Goal: Task Accomplishment & Management: Manage account settings

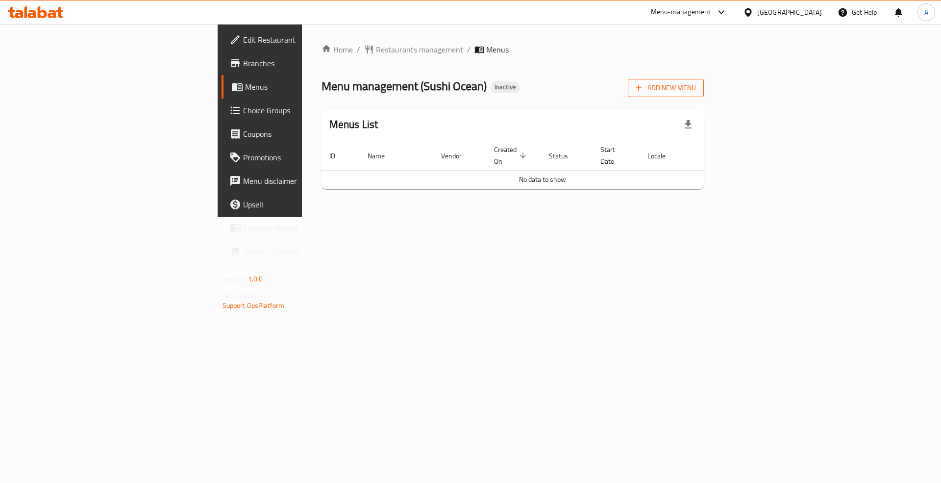
click at [696, 85] on span "Add New Menu" at bounding box center [666, 88] width 60 height 12
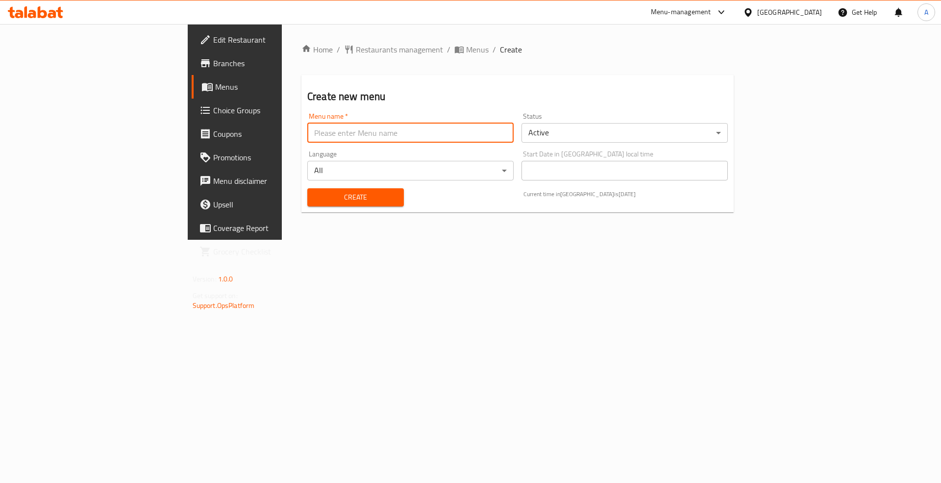
click at [338, 140] on input "text" at bounding box center [410, 133] width 206 height 20
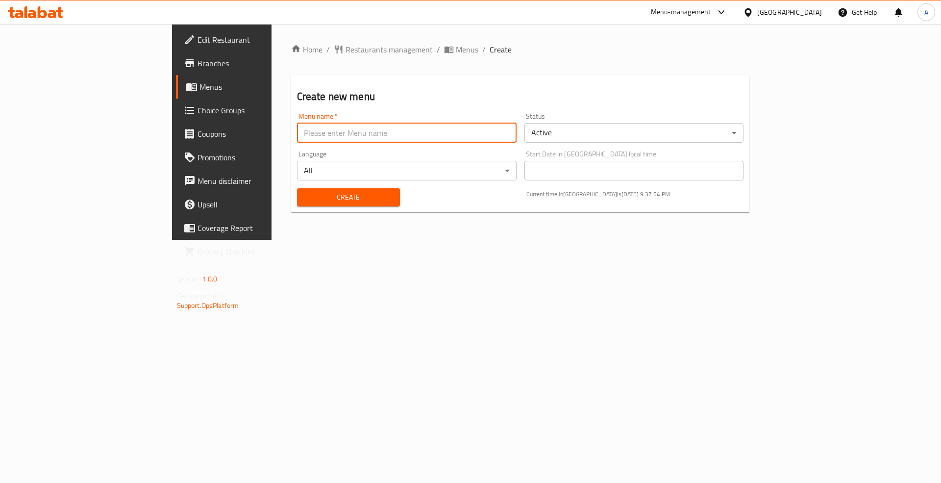
type input "Menu"
click at [291, 186] on div "Create" at bounding box center [348, 197] width 115 height 30
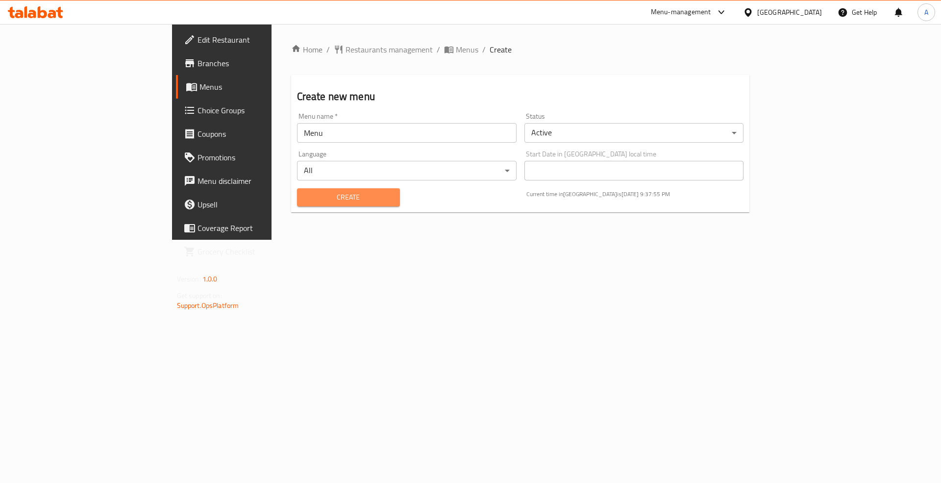
click at [305, 196] on span "Create" at bounding box center [348, 197] width 87 height 12
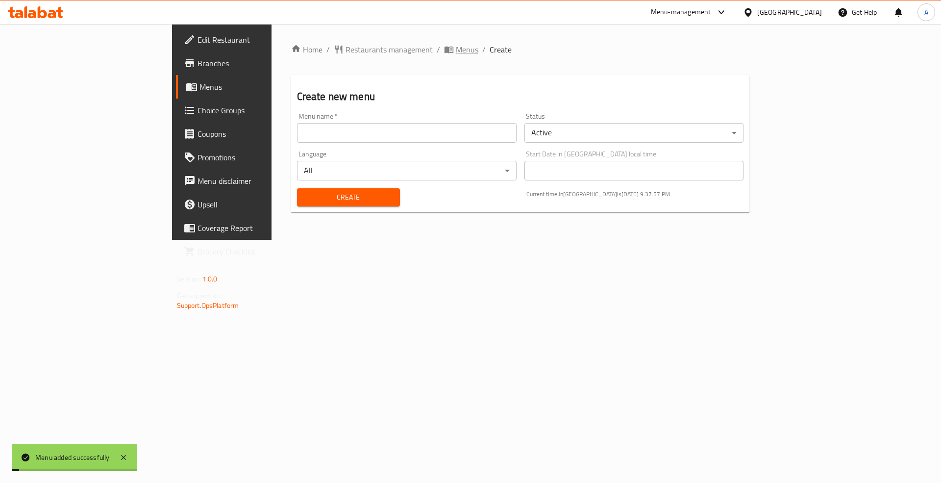
click at [456, 45] on span "Menus" at bounding box center [467, 50] width 23 height 12
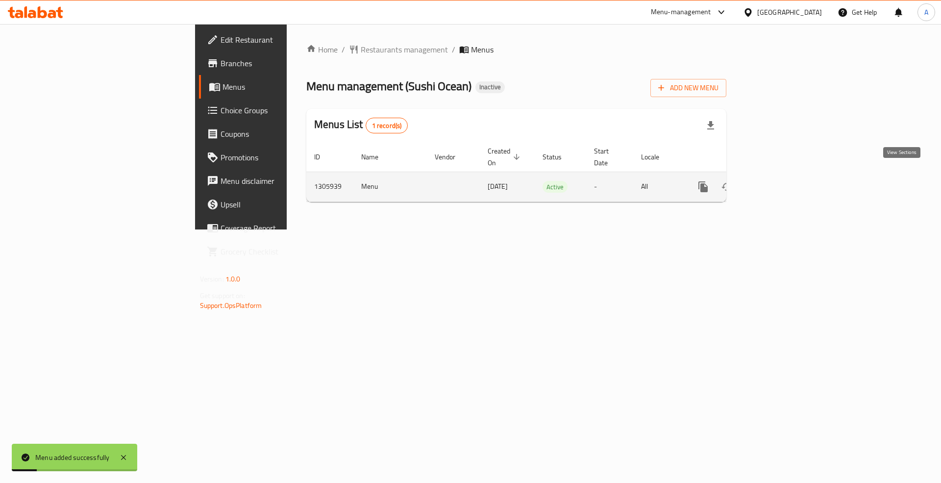
click at [780, 181] on icon "enhanced table" at bounding box center [774, 187] width 12 height 12
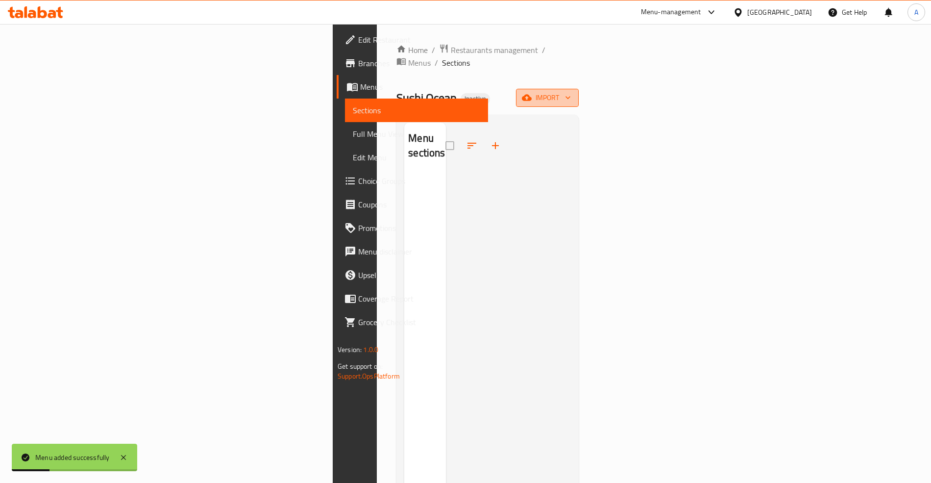
click at [571, 92] on span "import" at bounding box center [547, 98] width 47 height 12
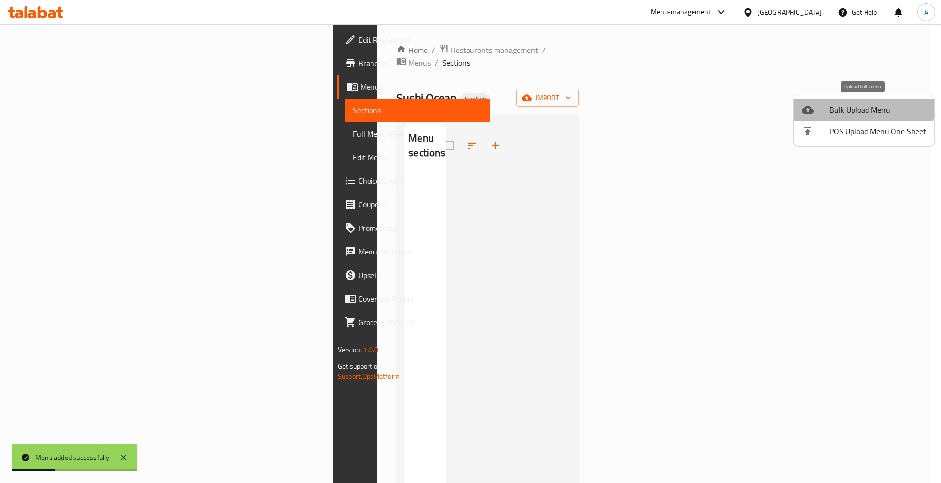
click at [833, 104] on span "Bulk Upload Menu" at bounding box center [877, 110] width 97 height 12
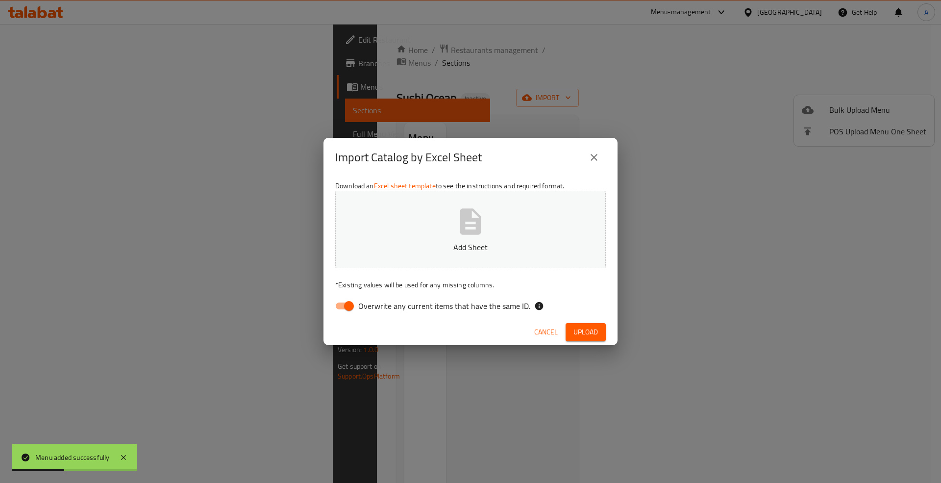
click at [410, 303] on span "Overwrite any current items that have the same ID." at bounding box center [444, 306] width 172 height 12
click at [377, 303] on input "Overwrite any current items that have the same ID." at bounding box center [349, 306] width 56 height 19
checkbox input "false"
click at [580, 331] on span "Upload" at bounding box center [585, 332] width 25 height 12
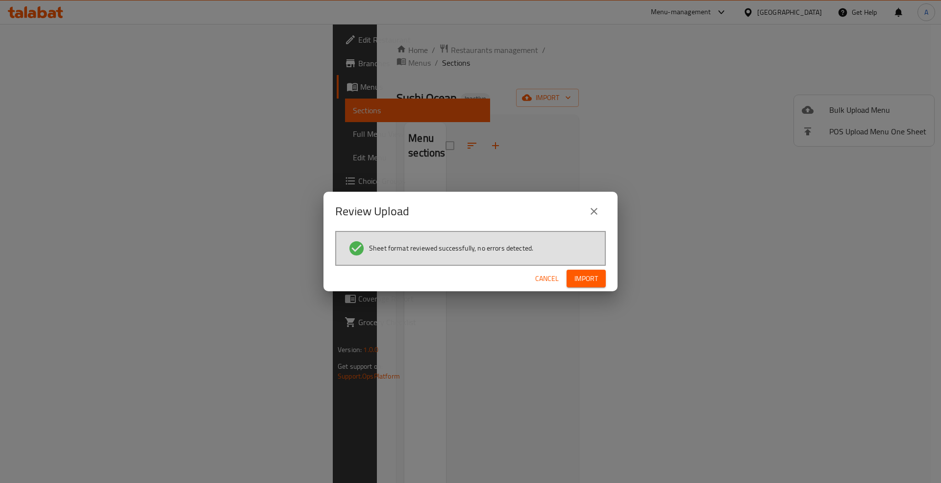
click at [599, 279] on button "Import" at bounding box center [586, 279] width 39 height 18
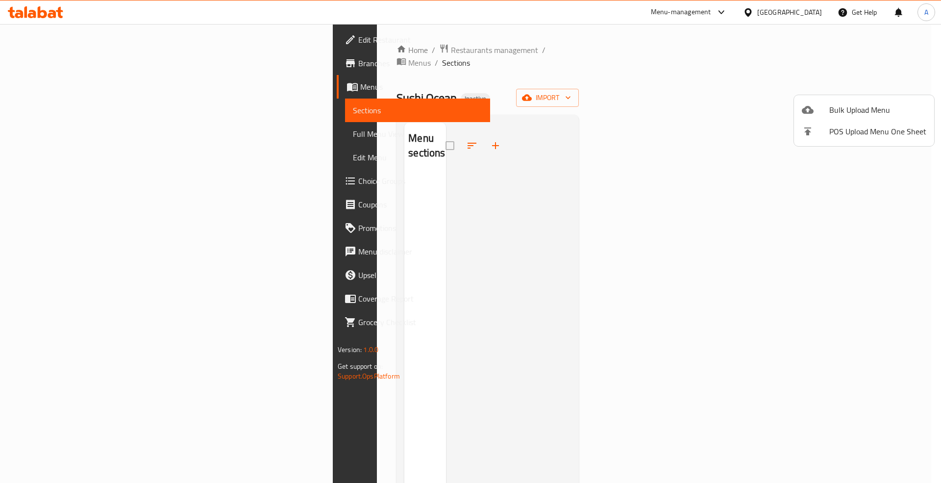
click at [57, 134] on div at bounding box center [470, 241] width 941 height 483
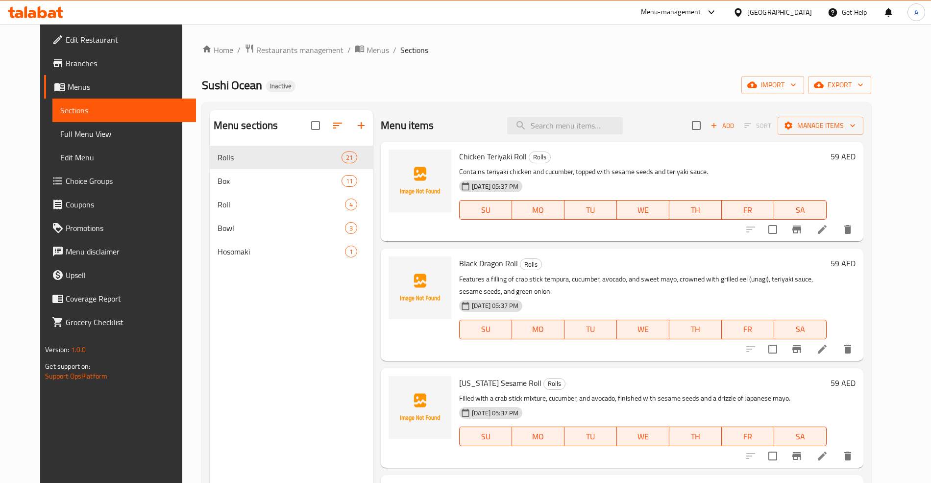
click at [60, 132] on span "Full Menu View" at bounding box center [123, 134] width 127 height 12
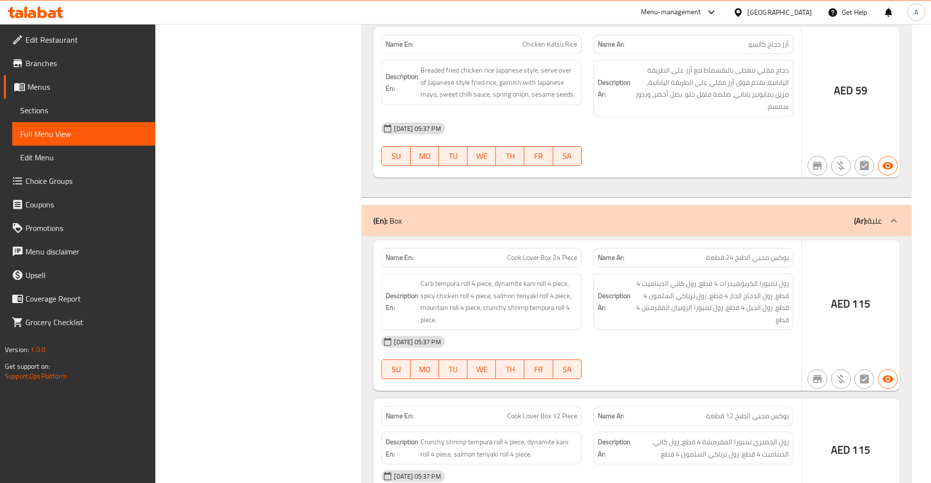
scroll to position [5838, 0]
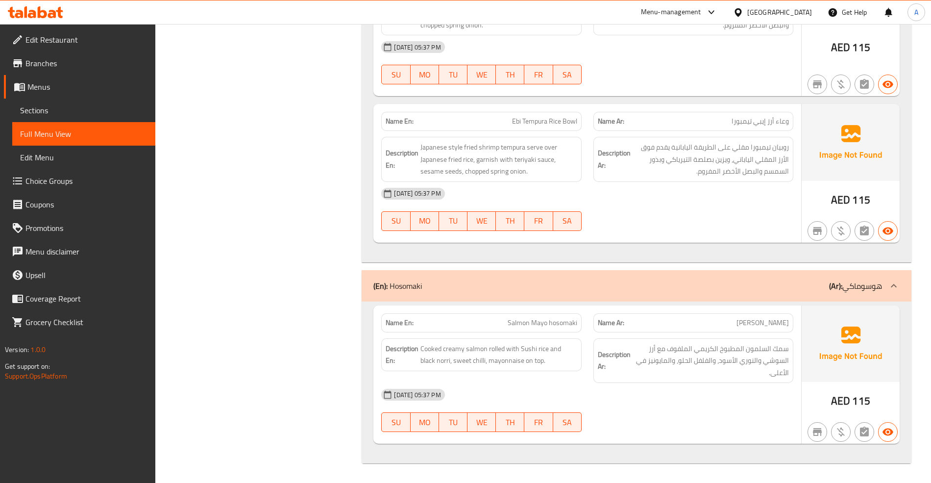
drag, startPoint x: 325, startPoint y: 95, endPoint x: 333, endPoint y: 348, distance: 253.5
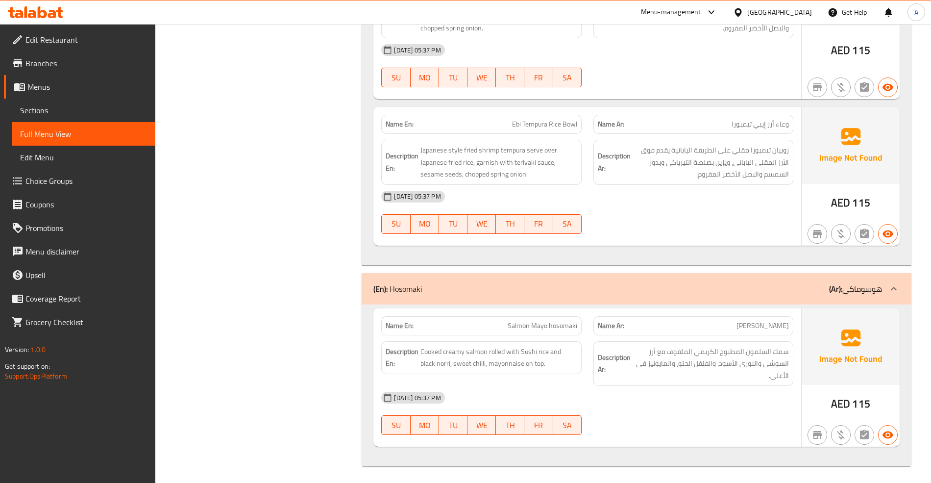
drag, startPoint x: 332, startPoint y: 340, endPoint x: 306, endPoint y: 113, distance: 228.9
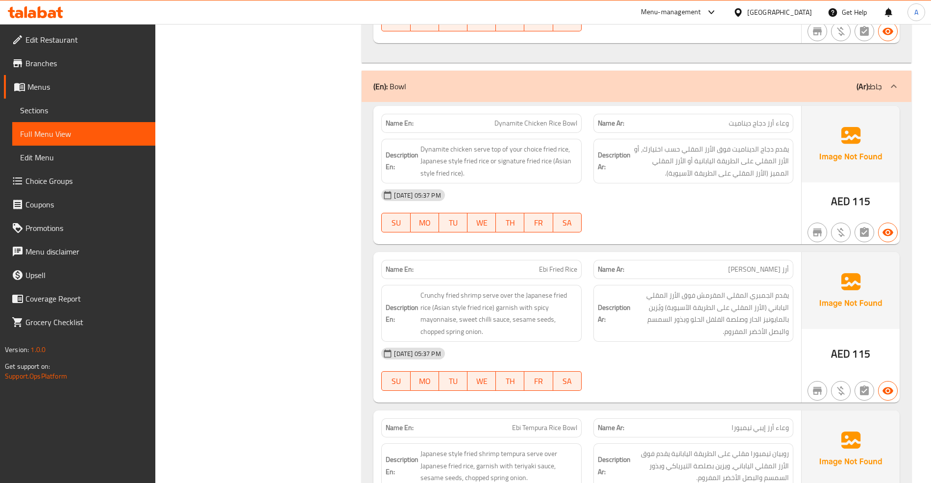
drag, startPoint x: 352, startPoint y: 347, endPoint x: 310, endPoint y: 197, distance: 156.3
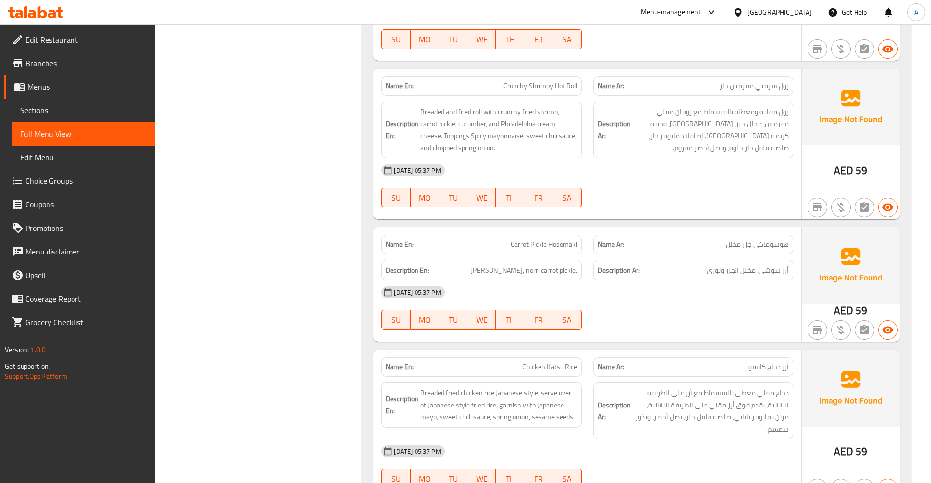
scroll to position [0, 0]
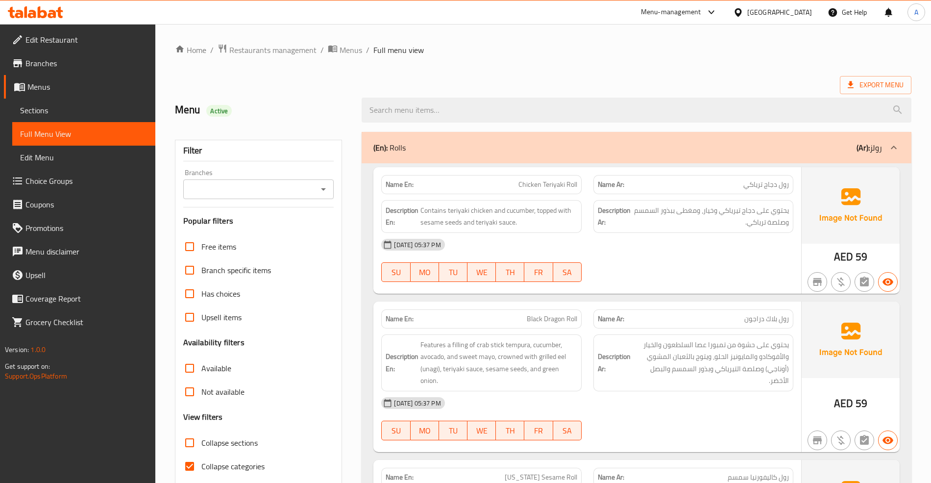
drag, startPoint x: 316, startPoint y: 372, endPoint x: 322, endPoint y: 150, distance: 221.6
click at [63, 109] on span "Sections" at bounding box center [83, 110] width 127 height 12
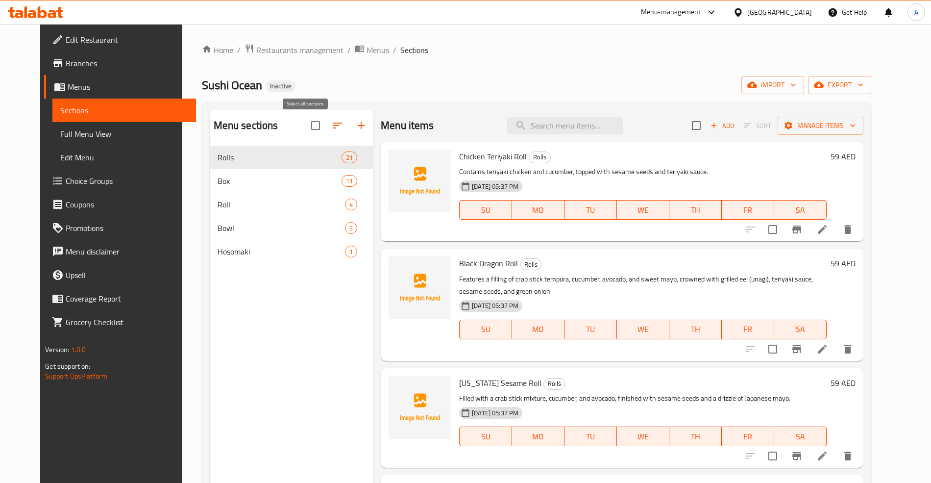
click at [305, 124] on input "checkbox" at bounding box center [315, 125] width 21 height 21
checkbox input "true"
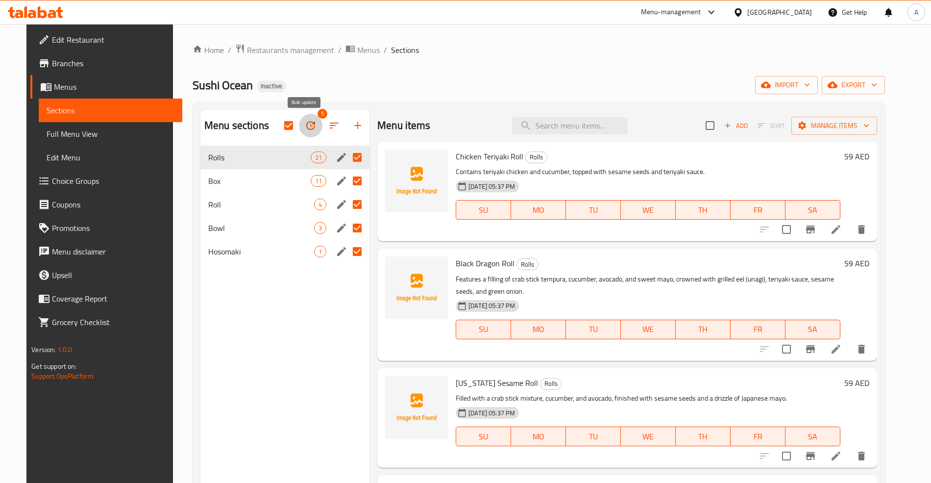
click at [305, 127] on icon "button" at bounding box center [311, 126] width 12 height 12
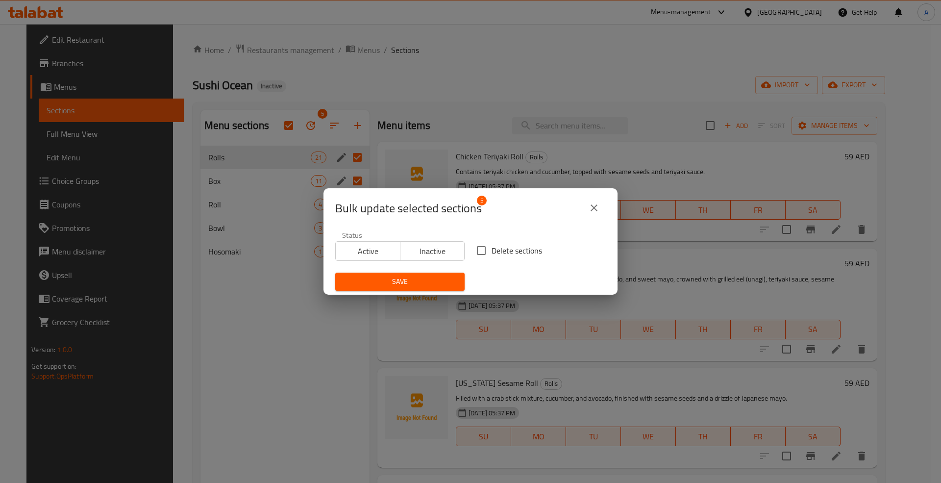
click at [500, 252] on span "Delete sections" at bounding box center [517, 251] width 50 height 12
click at [492, 252] on input "Delete sections" at bounding box center [481, 250] width 21 height 21
checkbox input "true"
click at [432, 273] on button "Save" at bounding box center [399, 282] width 129 height 18
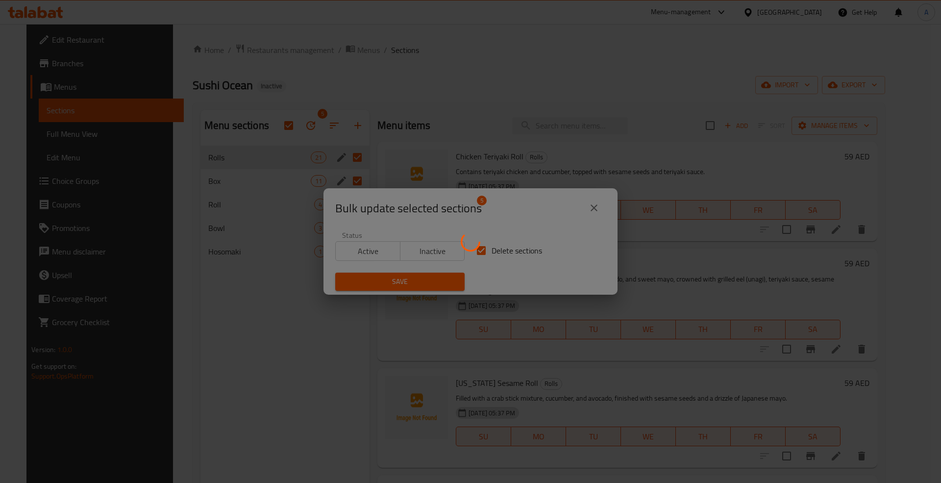
checkbox input "false"
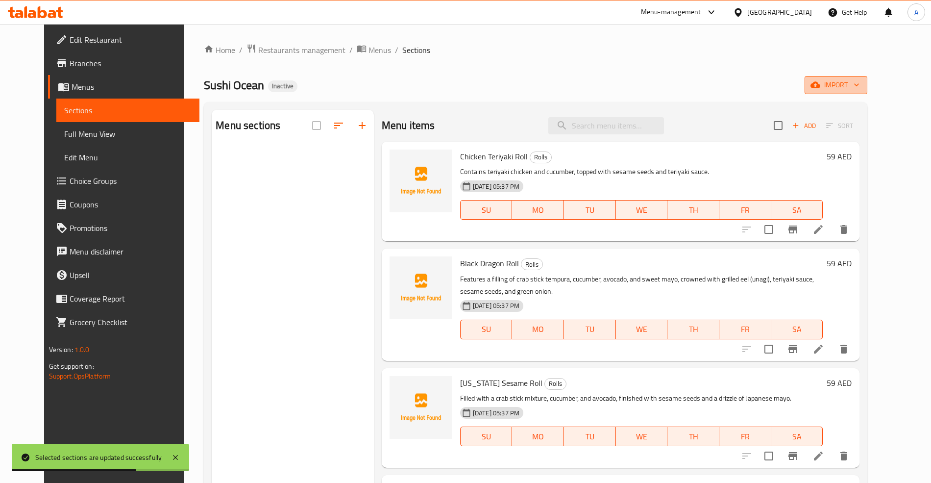
click at [860, 85] on span "import" at bounding box center [836, 85] width 47 height 12
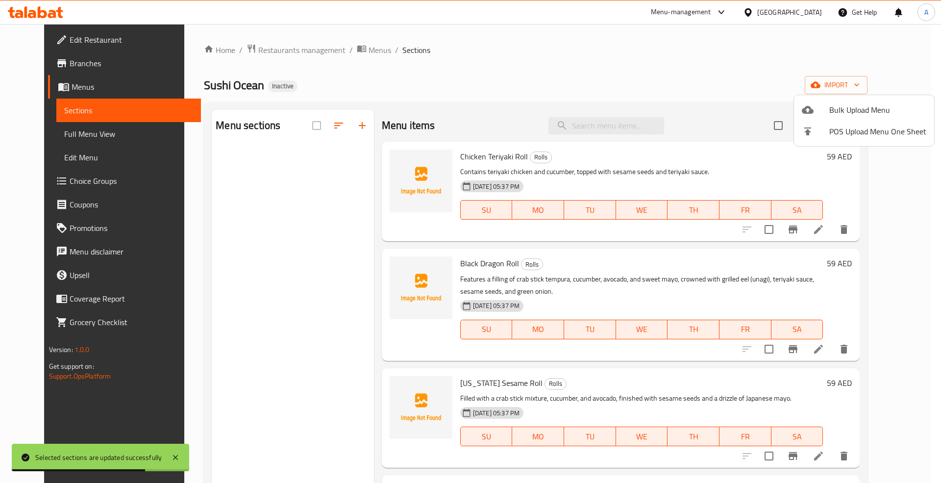
click at [847, 104] on span "Bulk Upload Menu" at bounding box center [877, 110] width 97 height 12
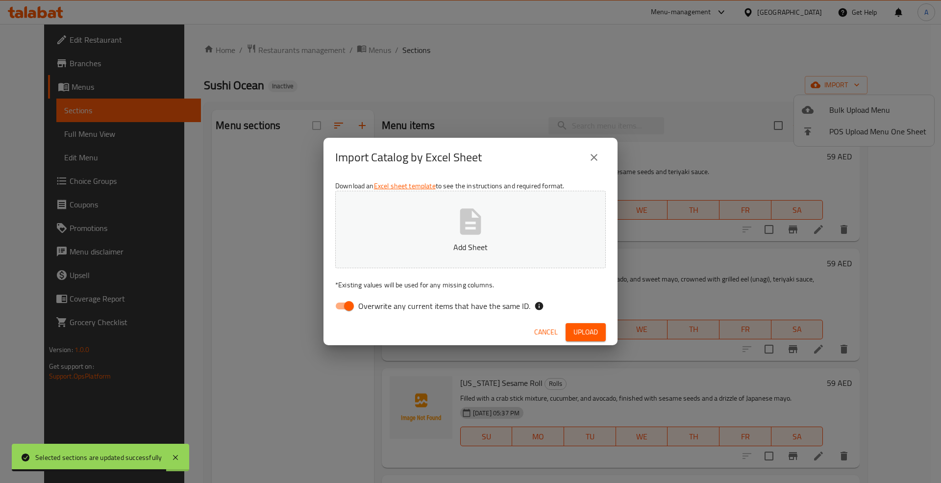
click at [410, 303] on span "Overwrite any current items that have the same ID." at bounding box center [444, 306] width 172 height 12
click at [377, 303] on input "Overwrite any current items that have the same ID." at bounding box center [349, 306] width 56 height 19
checkbox input "false"
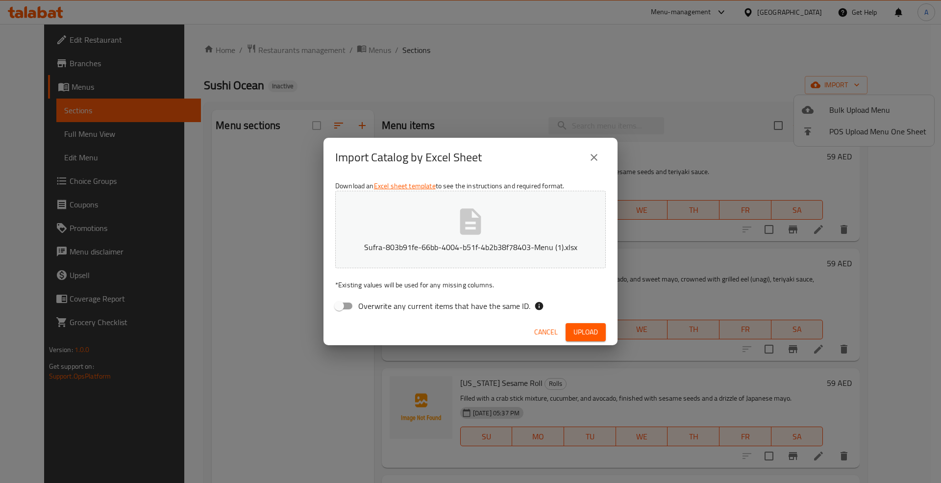
click at [591, 326] on span "Upload" at bounding box center [585, 332] width 25 height 12
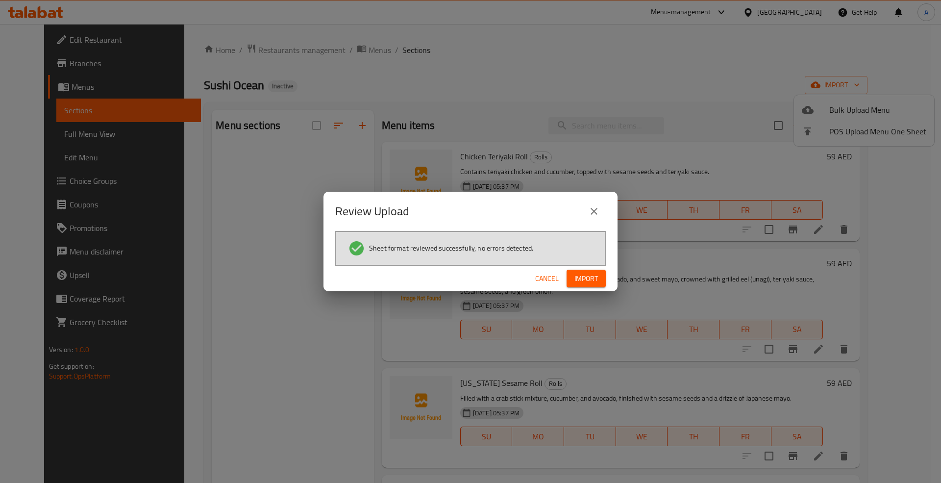
click at [600, 284] on button "Import" at bounding box center [586, 279] width 39 height 18
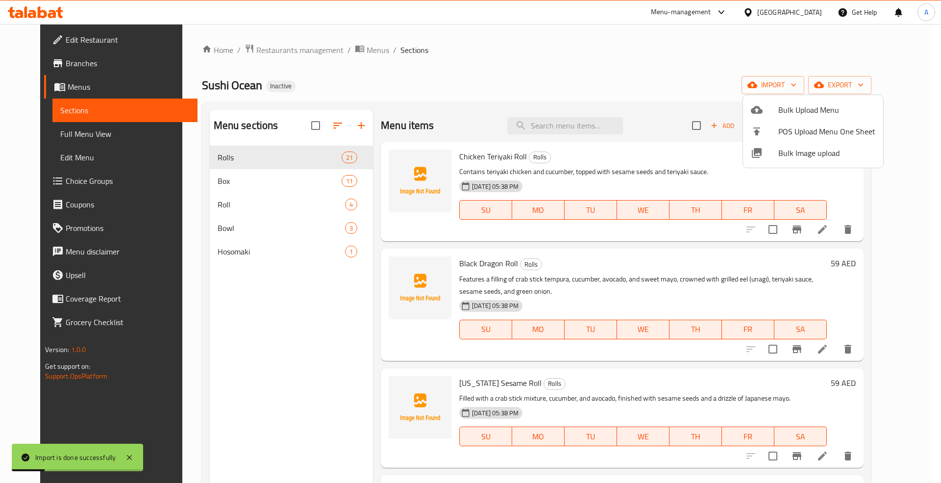
click at [53, 128] on div at bounding box center [470, 241] width 941 height 483
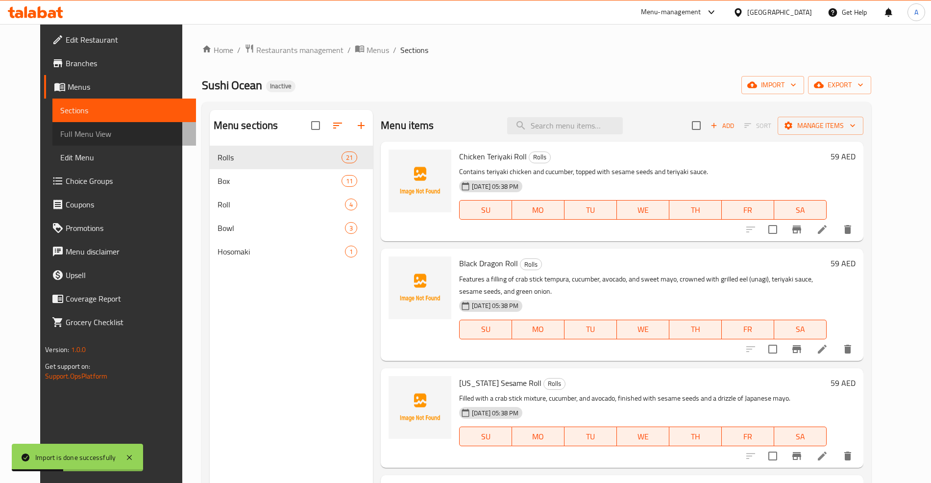
click at [60, 132] on span "Full Menu View" at bounding box center [123, 134] width 127 height 12
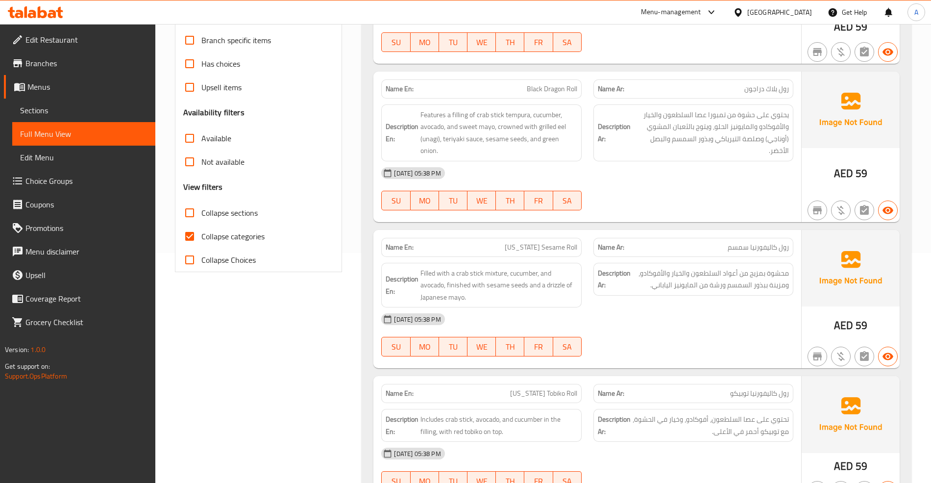
scroll to position [5838, 0]
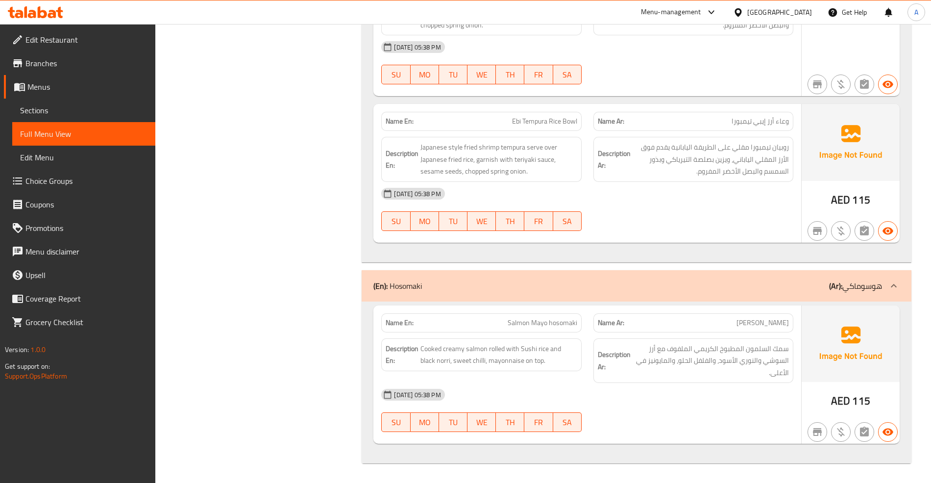
drag, startPoint x: 483, startPoint y: 53, endPoint x: 436, endPoint y: 434, distance: 383.7
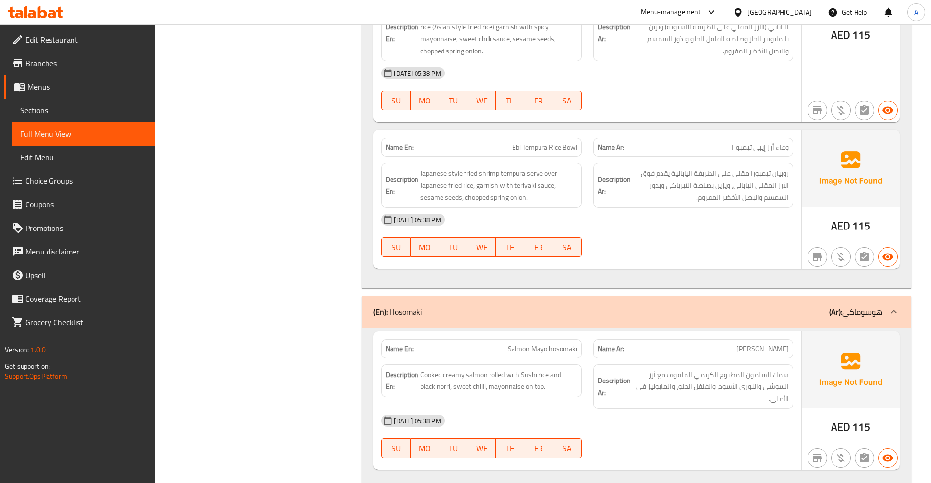
drag, startPoint x: 338, startPoint y: 383, endPoint x: 330, endPoint y: 130, distance: 253.0
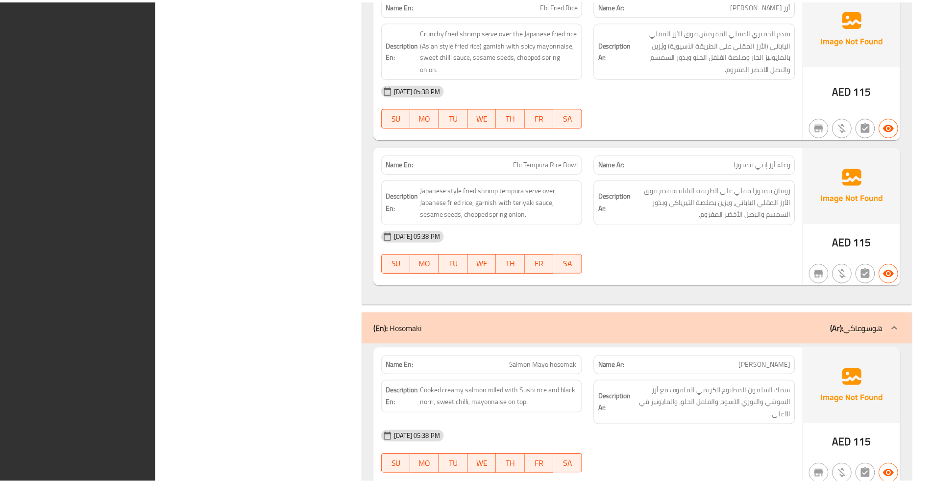
scroll to position [5802, 0]
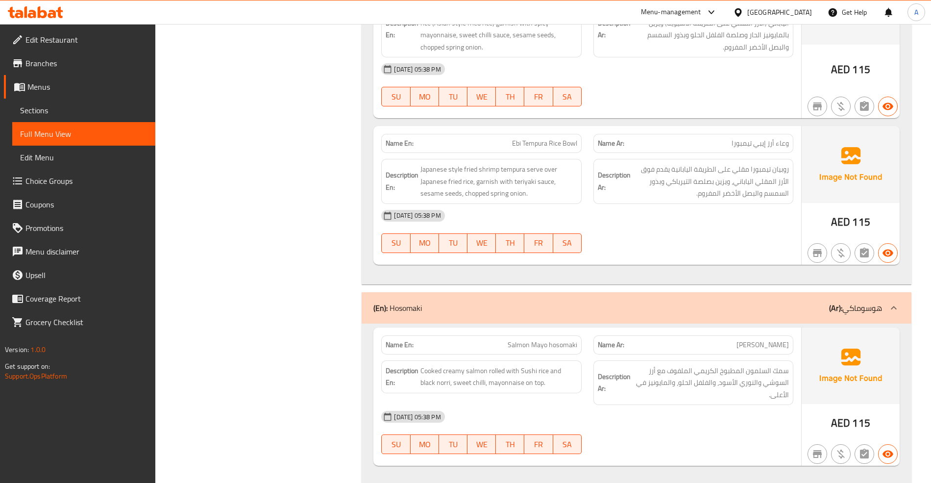
click at [116, 114] on span "Sections" at bounding box center [83, 110] width 127 height 12
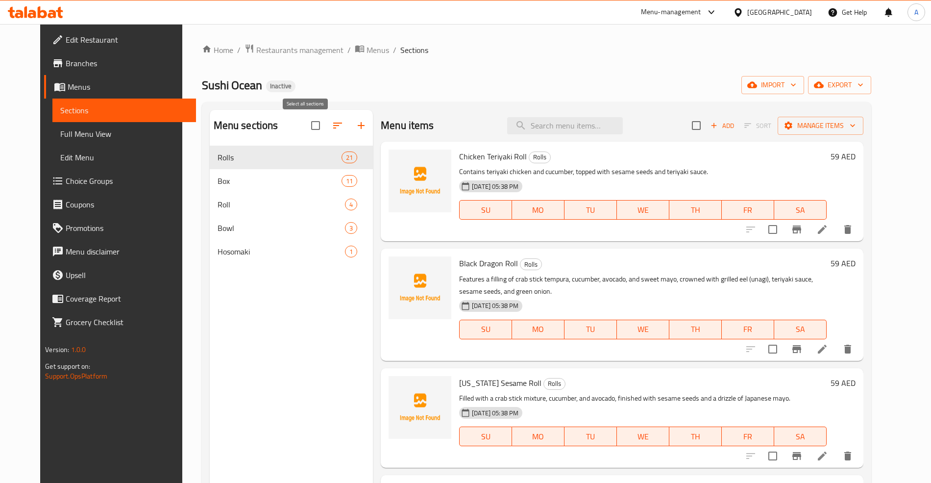
click at [310, 129] on input "checkbox" at bounding box center [315, 125] width 21 height 21
checkbox input "true"
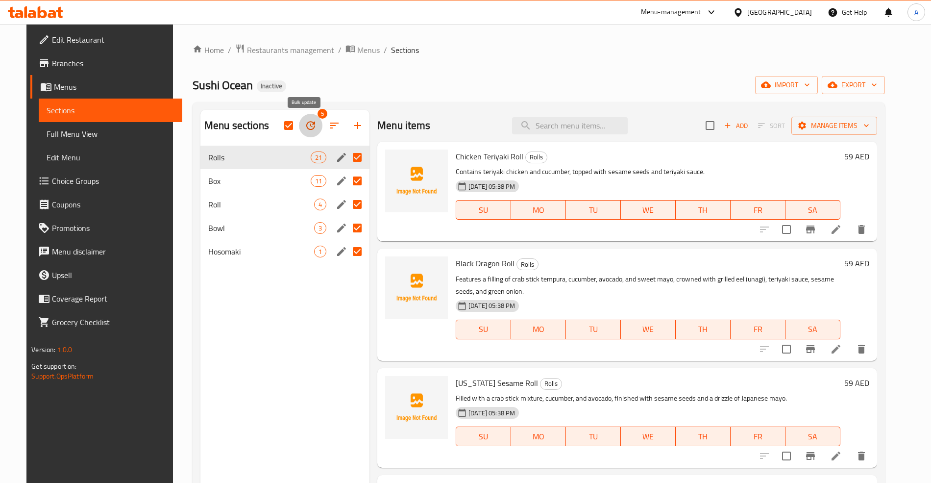
click at [310, 124] on icon "button" at bounding box center [311, 126] width 12 height 12
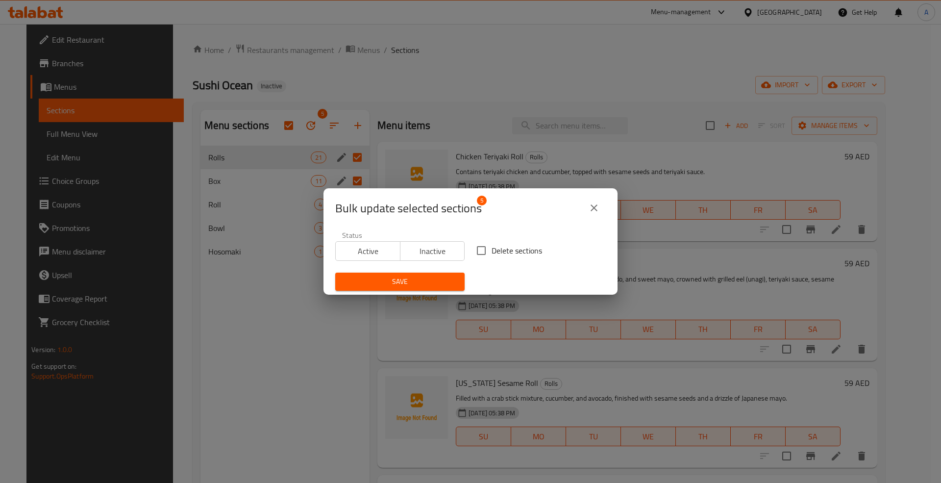
click at [500, 251] on span "Delete sections" at bounding box center [517, 251] width 50 height 12
click at [492, 251] on input "Delete sections" at bounding box center [481, 250] width 21 height 21
checkbox input "true"
click at [397, 284] on span "Save" at bounding box center [400, 281] width 114 height 12
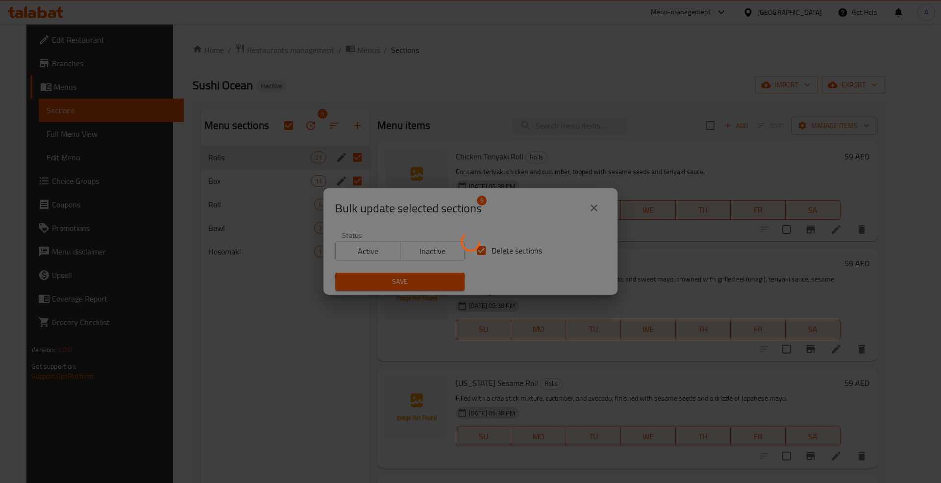
checkbox input "false"
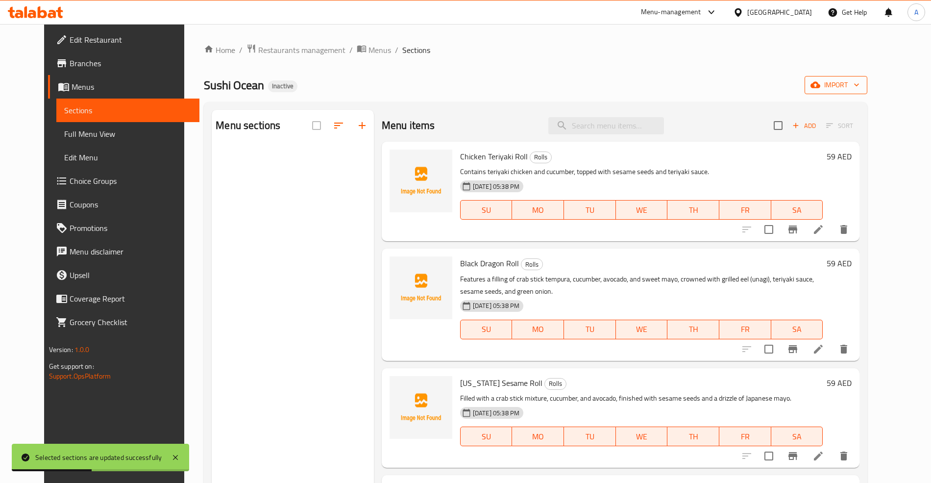
click at [860, 81] on span "import" at bounding box center [836, 85] width 47 height 12
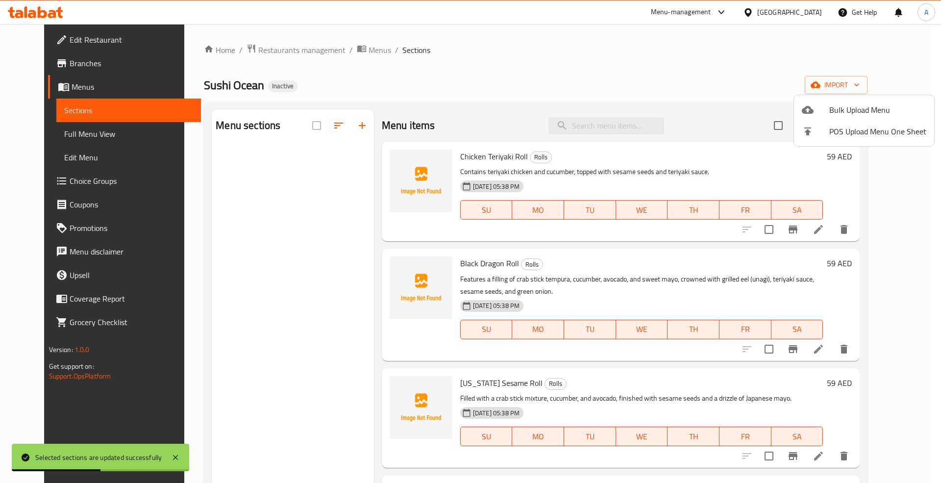
click at [813, 99] on li "Bulk Upload Menu" at bounding box center [864, 110] width 140 height 22
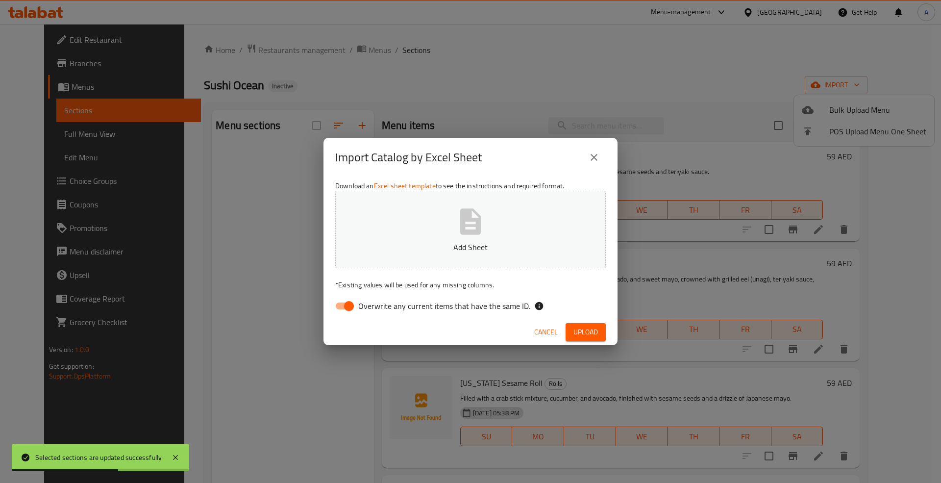
click at [399, 310] on span "Overwrite any current items that have the same ID." at bounding box center [444, 306] width 172 height 12
click at [377, 310] on input "Overwrite any current items that have the same ID." at bounding box center [349, 306] width 56 height 19
checkbox input "false"
click at [582, 323] on button "Upload" at bounding box center [586, 332] width 40 height 18
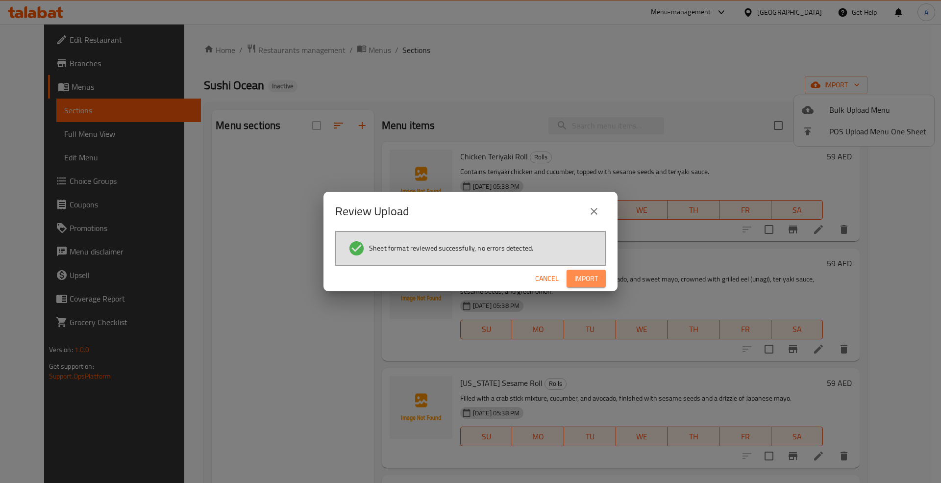
click at [581, 270] on button "Import" at bounding box center [586, 279] width 39 height 18
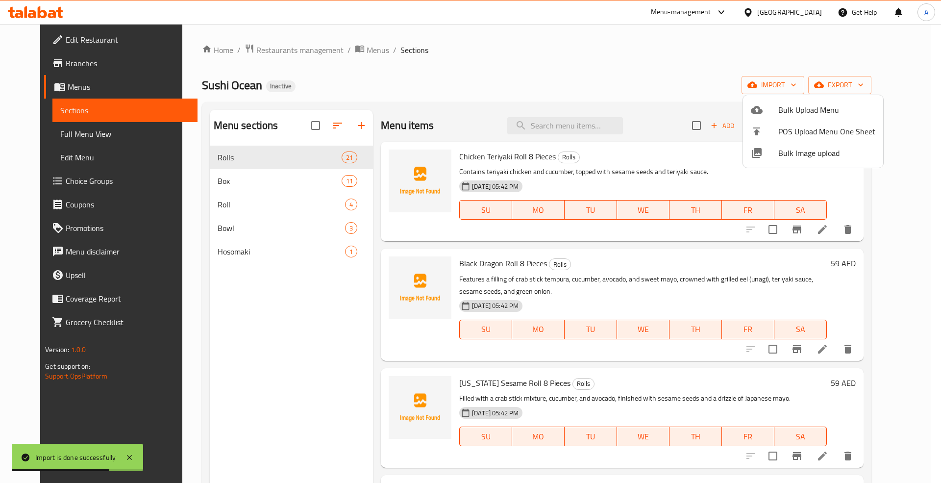
click at [67, 135] on div at bounding box center [470, 241] width 941 height 483
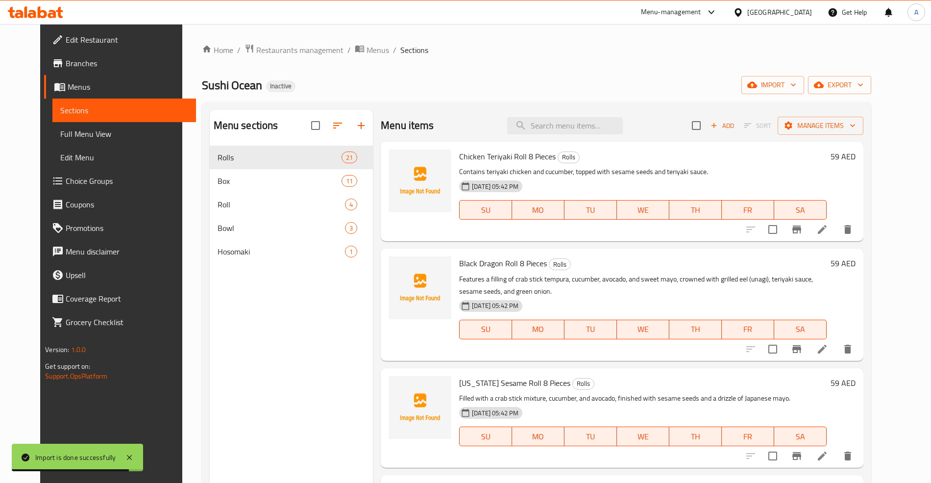
click at [67, 135] on span "Full Menu View" at bounding box center [123, 134] width 127 height 12
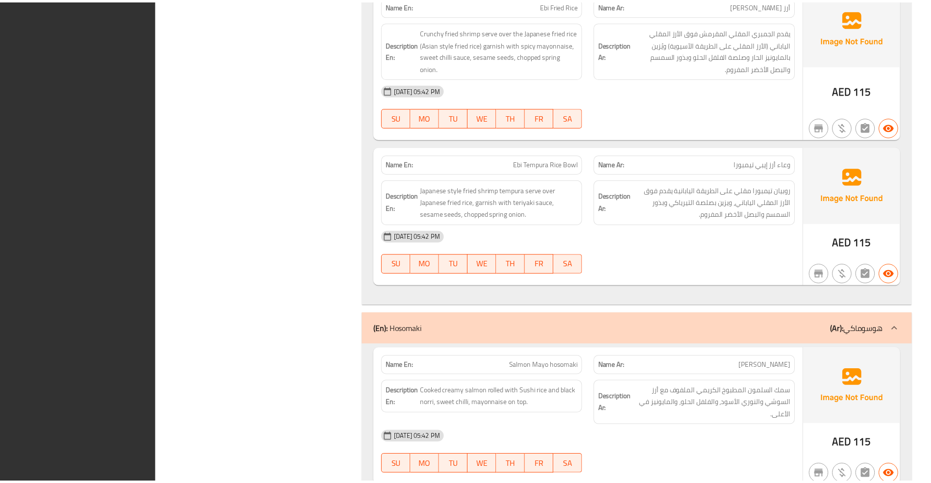
scroll to position [5802, 0]
